Goal: Transaction & Acquisition: Purchase product/service

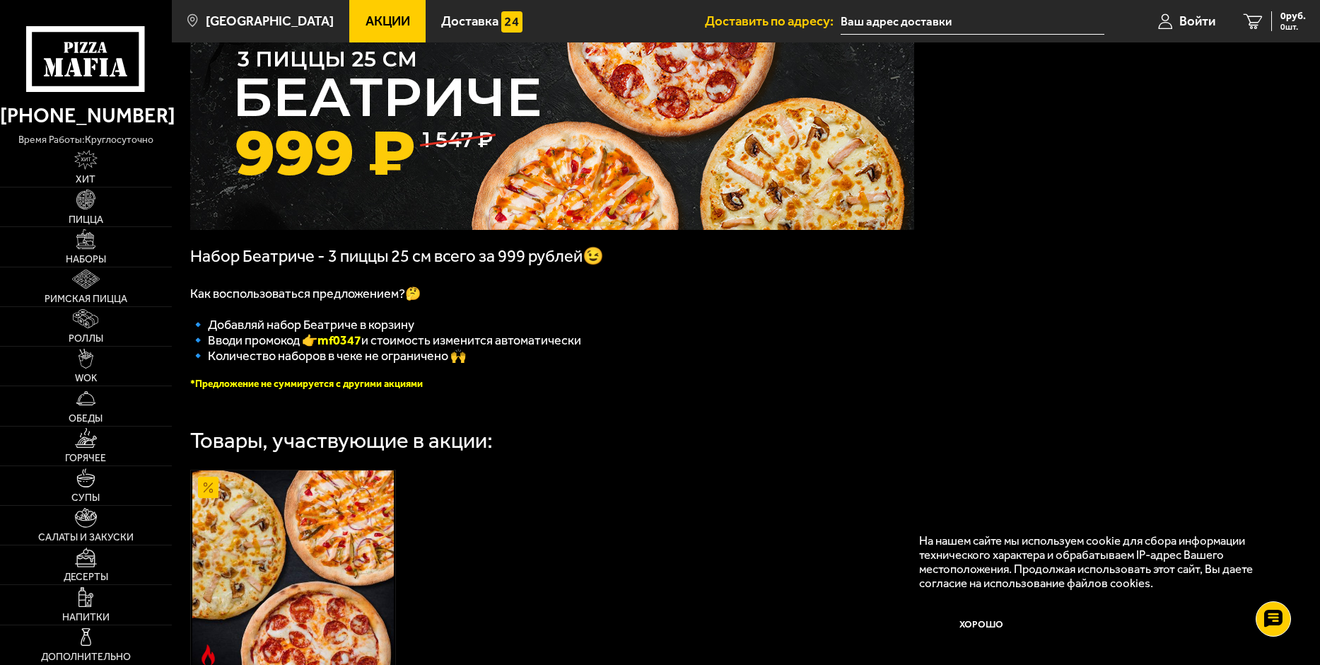
scroll to position [141, 0]
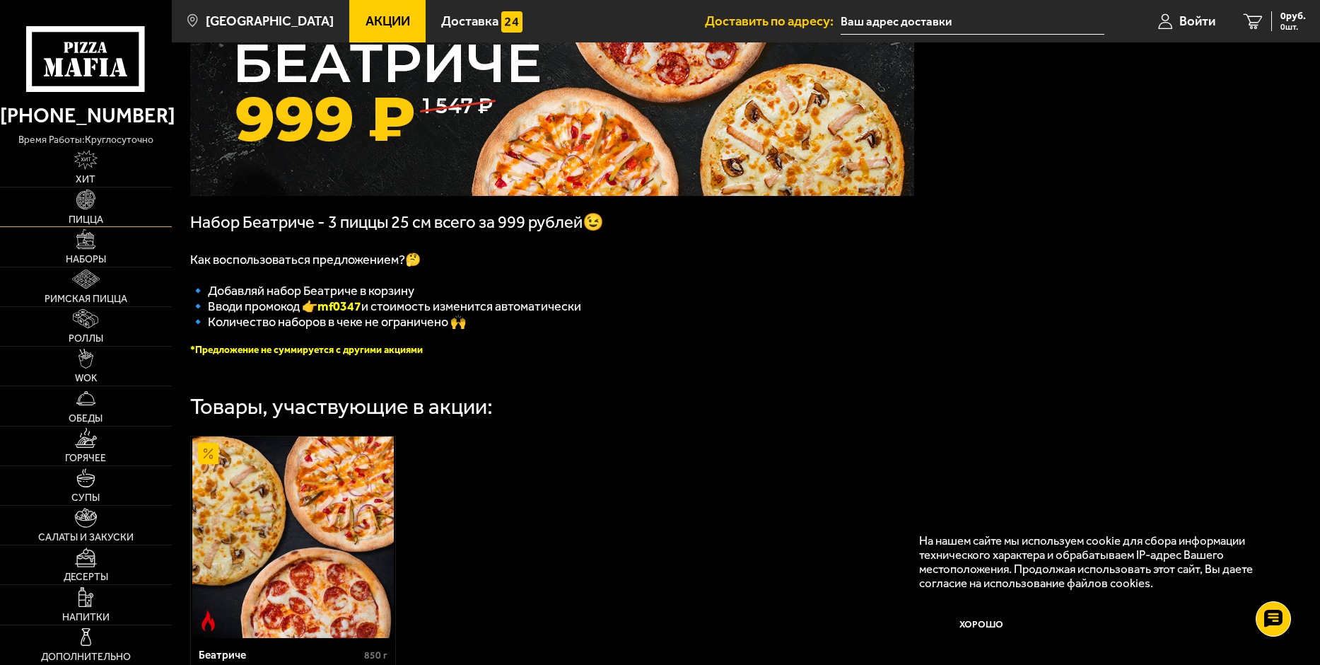
click at [91, 209] on img at bounding box center [86, 200] width 20 height 20
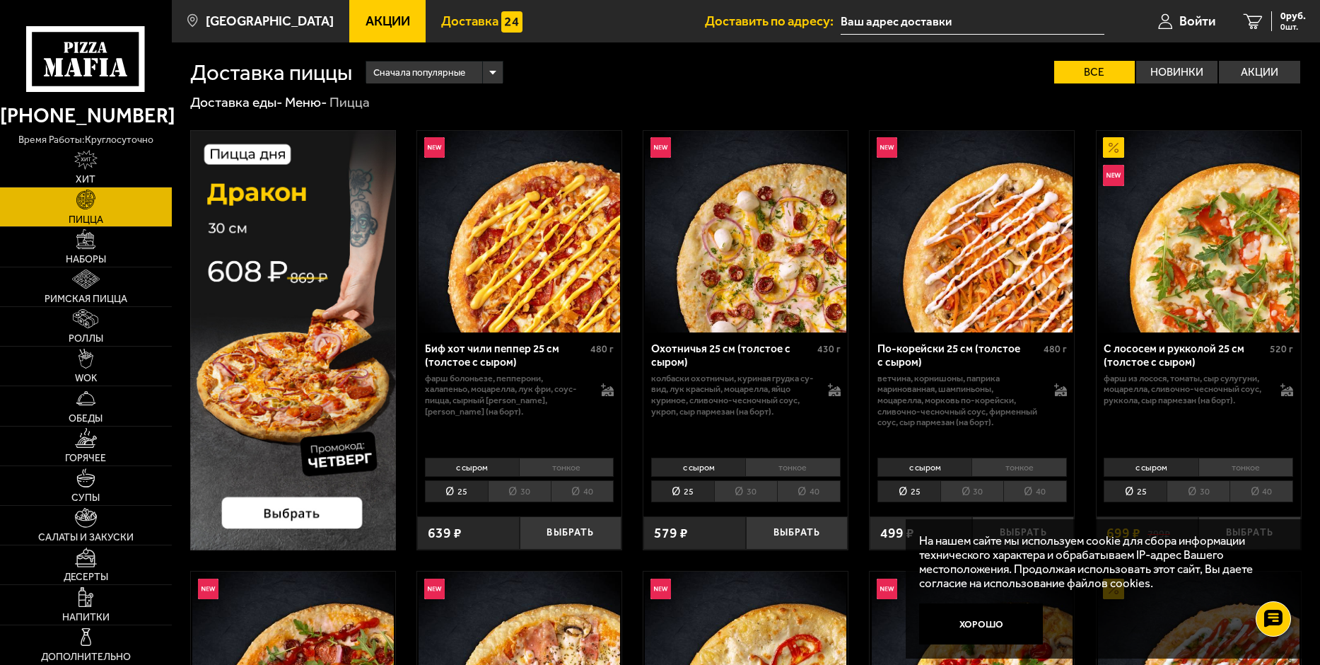
click at [455, 18] on span "Доставка" at bounding box center [469, 21] width 57 height 13
click at [510, 486] on li "30" at bounding box center [519, 491] width 63 height 22
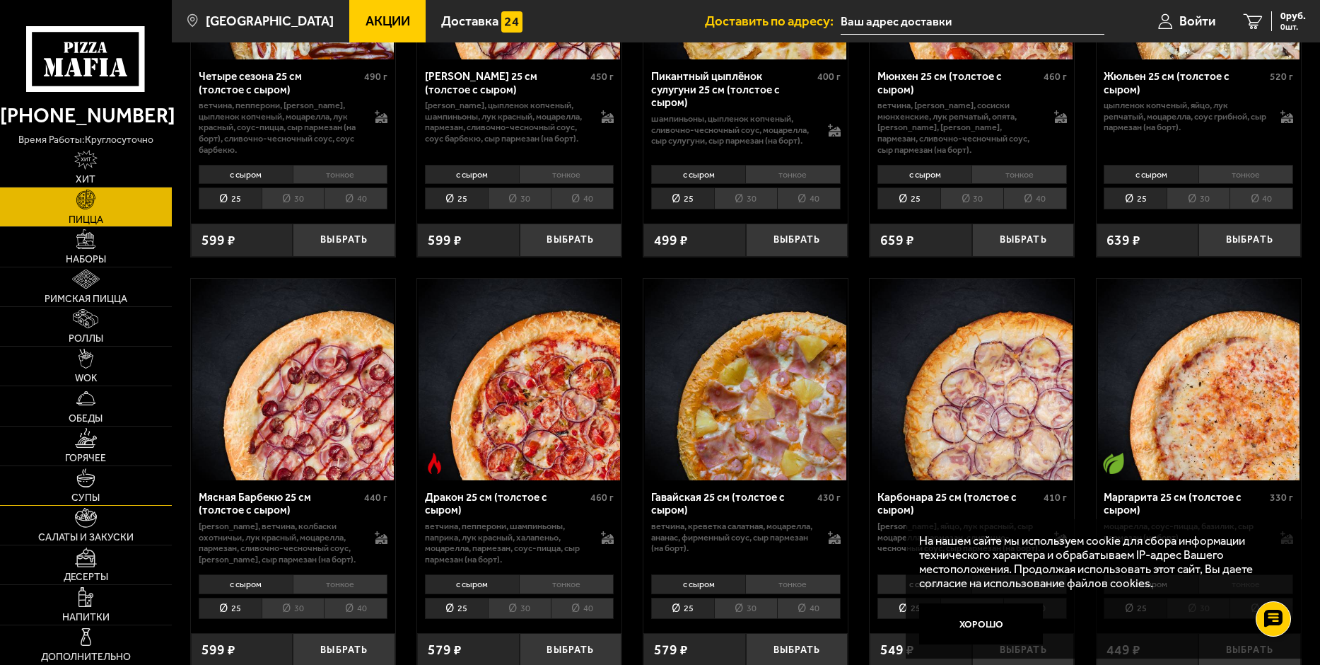
scroll to position [2405, 0]
